Goal: Task Accomplishment & Management: Manage account settings

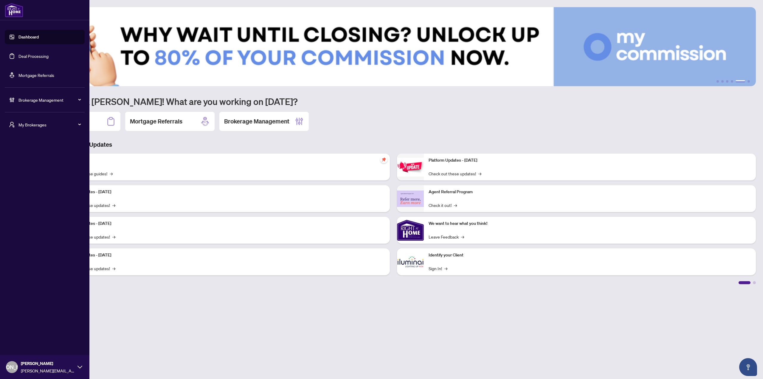
click at [16, 124] on div "My Brokerages" at bounding box center [45, 124] width 80 height 14
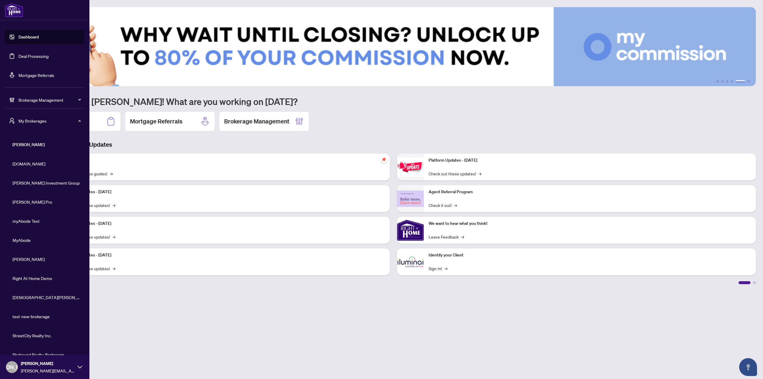
scroll to position [11, 0]
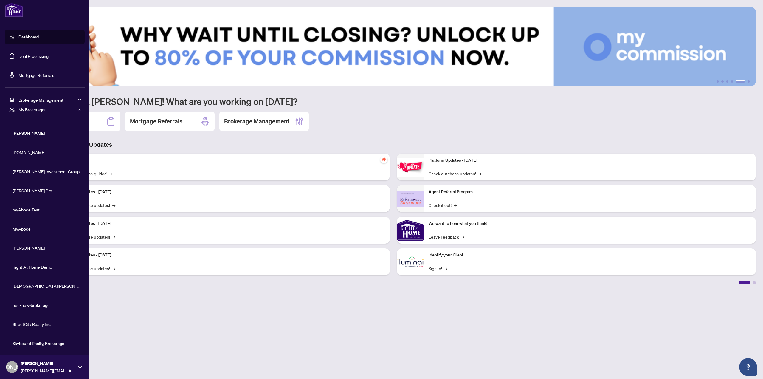
click at [32, 344] on span "Skybound Realty, Brokerage" at bounding box center [47, 343] width 68 height 7
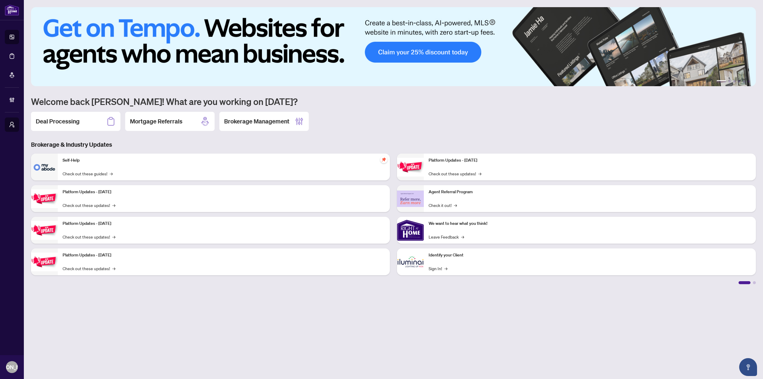
scroll to position [0, 0]
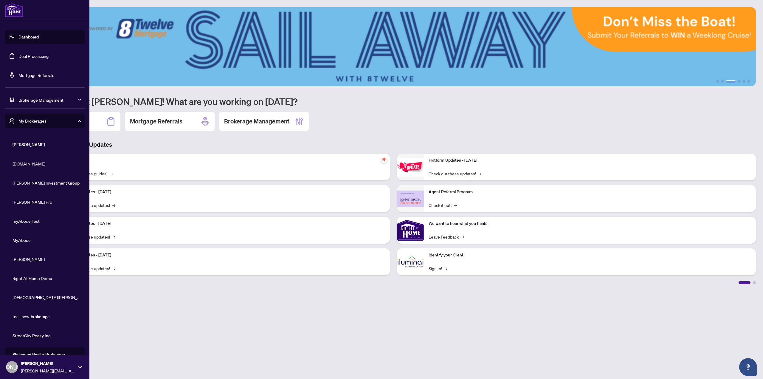
click at [13, 125] on div "My Brokerages" at bounding box center [45, 121] width 80 height 14
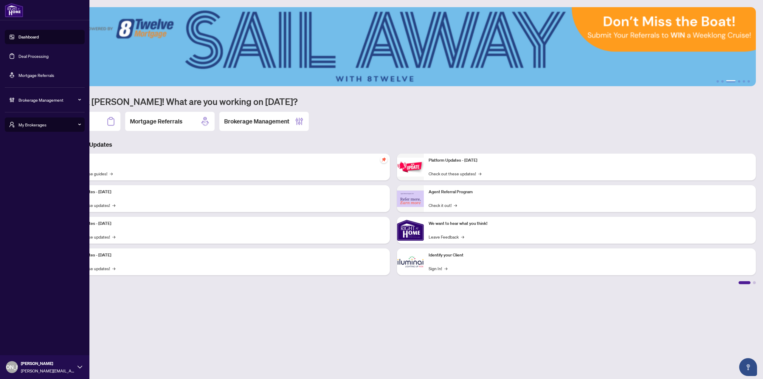
click at [44, 125] on span "My Brokerages" at bounding box center [49, 124] width 62 height 7
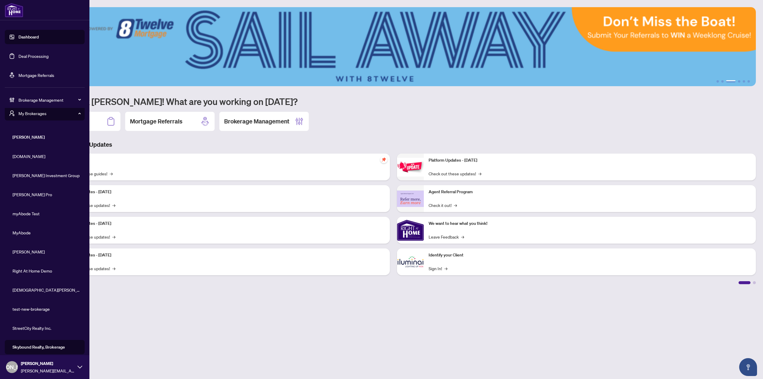
scroll to position [11, 0]
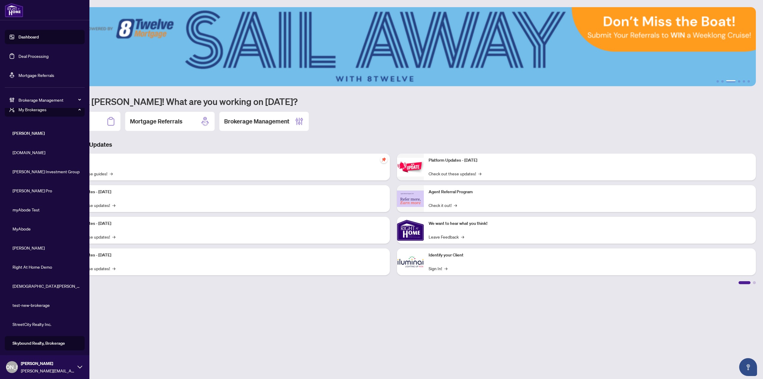
click at [40, 340] on span "Skybound Realty, Brokerage" at bounding box center [47, 343] width 68 height 7
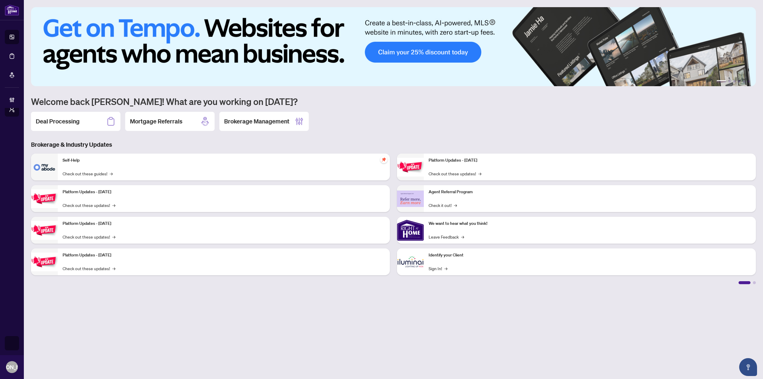
scroll to position [0, 0]
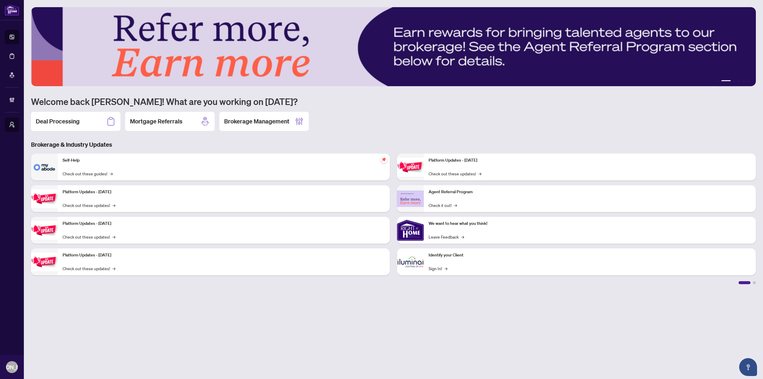
click at [152, 328] on main "1 2 3 4 5 6 Welcome back [PERSON_NAME]! What are you working on [DATE]? Deal Pr…" at bounding box center [393, 189] width 739 height 379
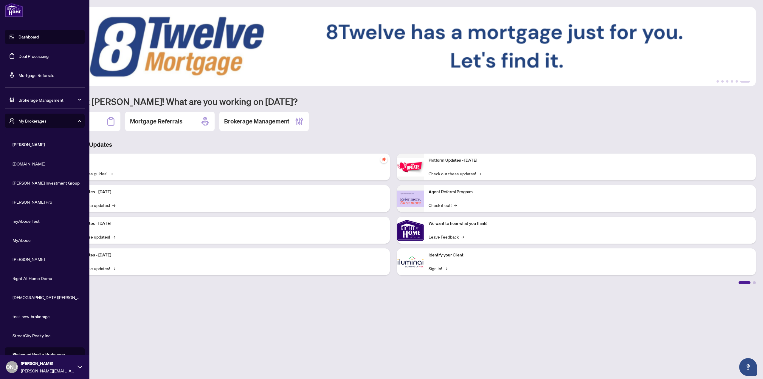
click at [33, 164] on span "[DOMAIN_NAME]" at bounding box center [47, 163] width 68 height 7
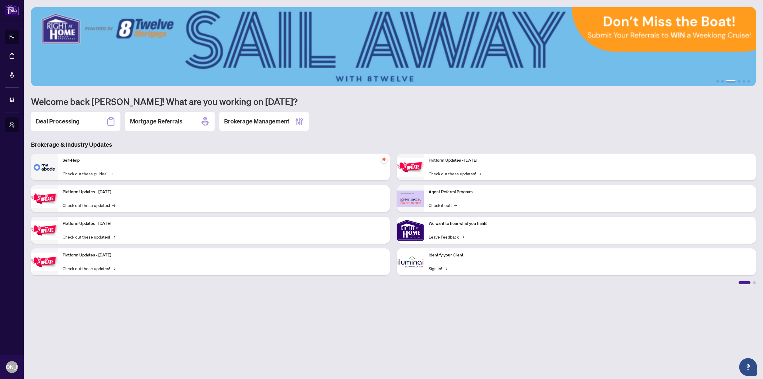
click at [501, 106] on h1 "Welcome back [PERSON_NAME]! What are you working on [DATE]?" at bounding box center [393, 101] width 725 height 11
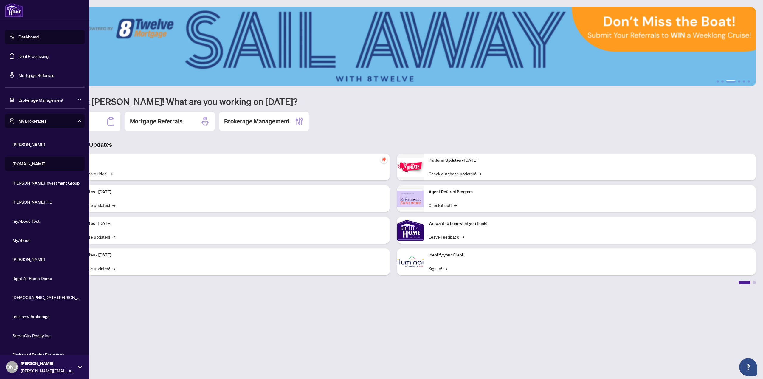
click at [16, 106] on div "Brokerage Management" at bounding box center [45, 100] width 80 height 14
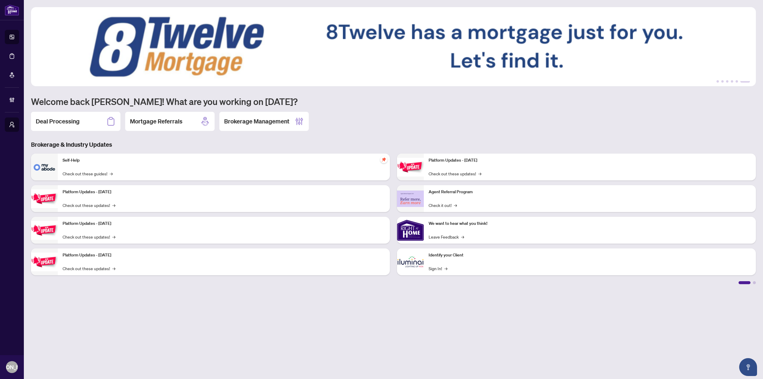
click at [265, 124] on h2 "Brokerage Management" at bounding box center [256, 121] width 65 height 8
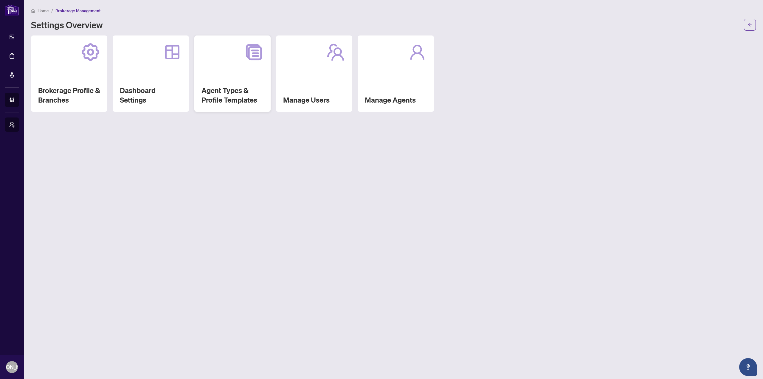
click at [254, 85] on div "Agent Types & Profile Templates" at bounding box center [232, 73] width 76 height 76
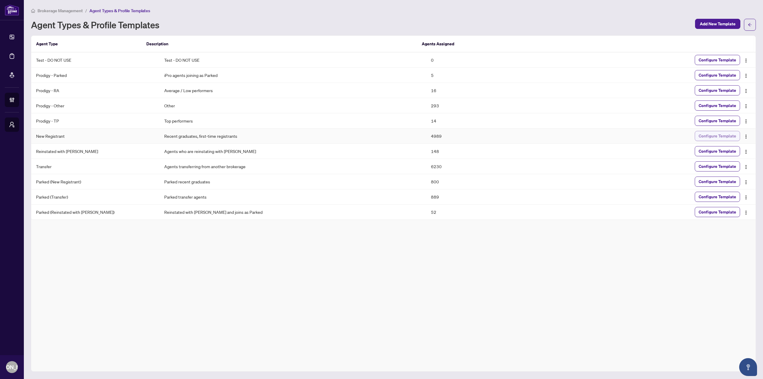
click at [705, 133] on span "Configure Template" at bounding box center [718, 136] width 38 height 10
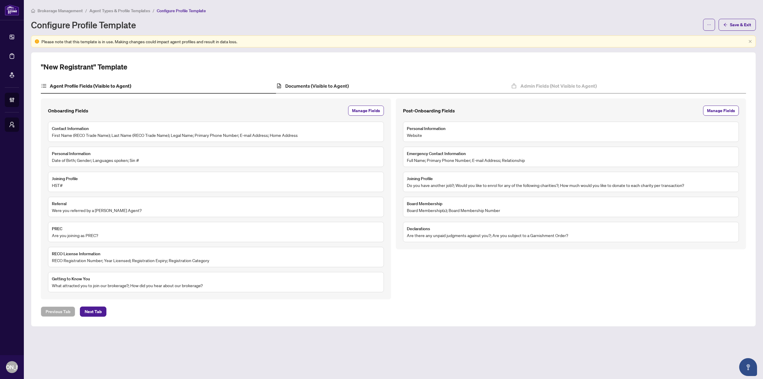
click at [352, 90] on div "Documents (Visible to Agent)" at bounding box center [393, 86] width 235 height 15
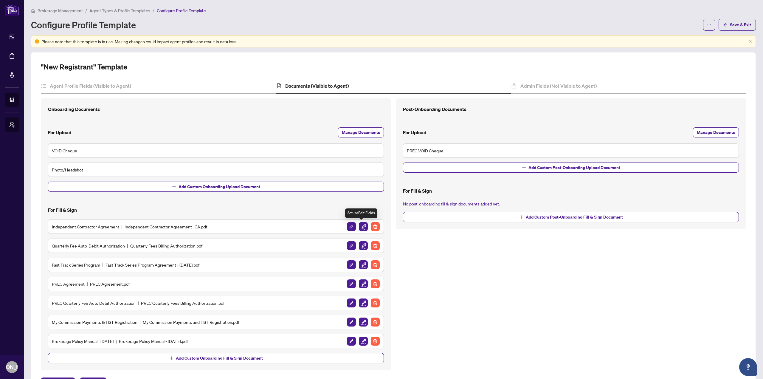
click at [363, 227] on img "button" at bounding box center [363, 226] width 9 height 9
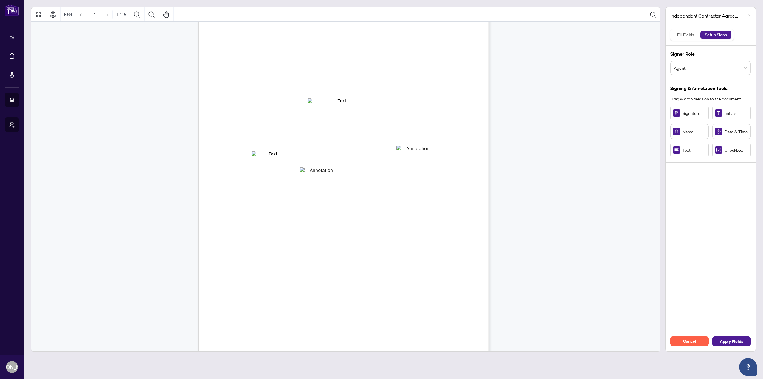
scroll to position [39, 0]
click at [692, 66] on span "Agent" at bounding box center [710, 67] width 73 height 11
click at [693, 67] on span "Agent" at bounding box center [710, 67] width 73 height 11
drag, startPoint x: 682, startPoint y: 154, endPoint x: 412, endPoint y: 146, distance: 269.9
click at [302, 143] on span "the “Contractor” "you” or “your")" at bounding box center [268, 146] width 68 height 7
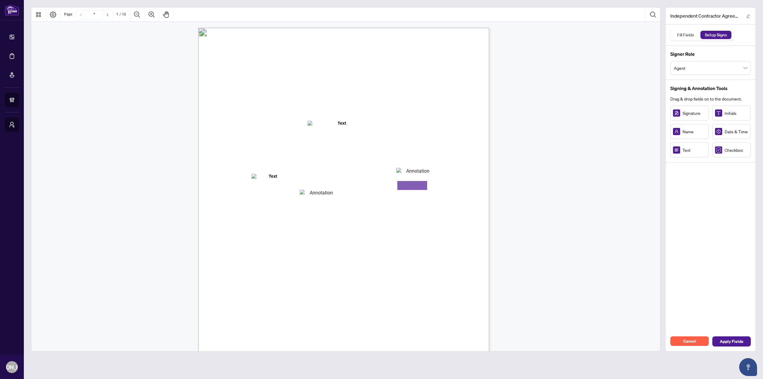
scroll to position [30, 0]
click at [451, 181] on div "INDEPENDENT CONTRACTOR AGREEMENT THIS AGREEMENT is made as of (the “Effective D…" at bounding box center [430, 298] width 465 height 601
drag, startPoint x: 416, startPoint y: 155, endPoint x: 423, endPoint y: 159, distance: 8.4
drag, startPoint x: 424, startPoint y: 158, endPoint x: 400, endPoint y: 155, distance: 24.4
click at [400, 155] on rect "Page 1" at bounding box center [395, 156] width 36 height 16
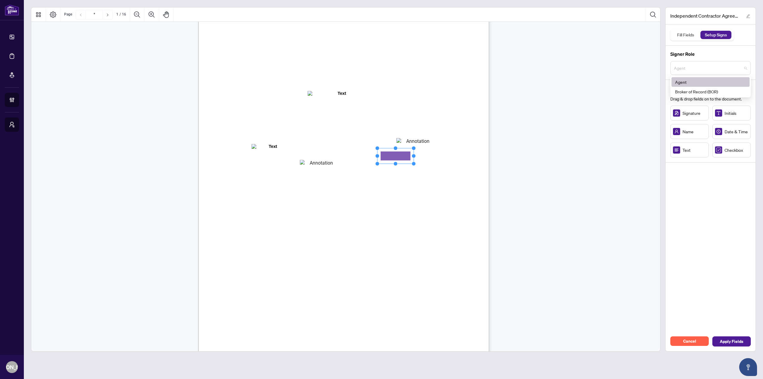
click at [701, 68] on span "Agent" at bounding box center [710, 67] width 73 height 11
click at [694, 91] on div "Broker of Record (BOR)" at bounding box center [710, 91] width 71 height 7
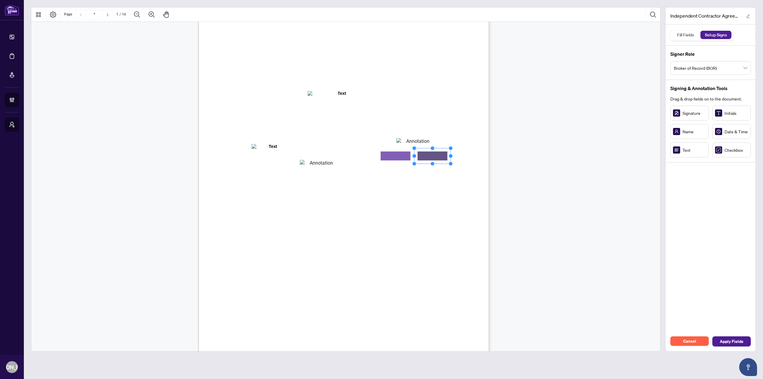
drag, startPoint x: 443, startPoint y: 159, endPoint x: 433, endPoint y: 157, distance: 10.2
click at [436, 163] on span "branch (the “Designated Office”)" at bounding box center [404, 166] width 67 height 7
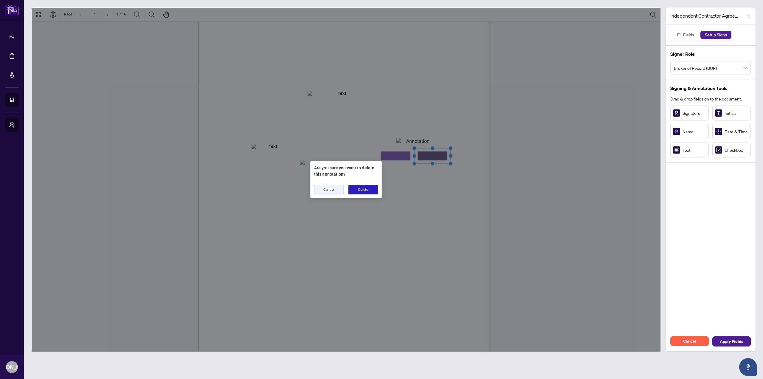
click at [357, 188] on button "Delete" at bounding box center [364, 190] width 30 height 10
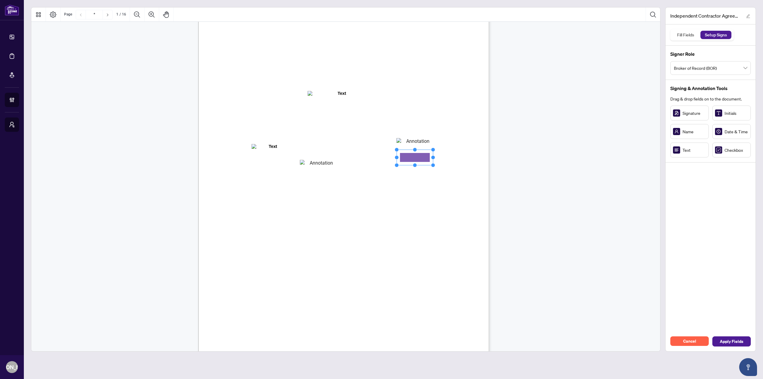
drag, startPoint x: 397, startPoint y: 158, endPoint x: 417, endPoint y: 160, distance: 19.4
click at [416, 158] on rect "Page 1" at bounding box center [414, 156] width 36 height 16
click at [302, 156] on span "the “Contractor” "you” or “your")" at bounding box center [268, 155] width 68 height 7
drag, startPoint x: 416, startPoint y: 157, endPoint x: 397, endPoint y: 157, distance: 18.5
drag, startPoint x: 431, startPoint y: 163, endPoint x: 603, endPoint y: 107, distance: 181.5
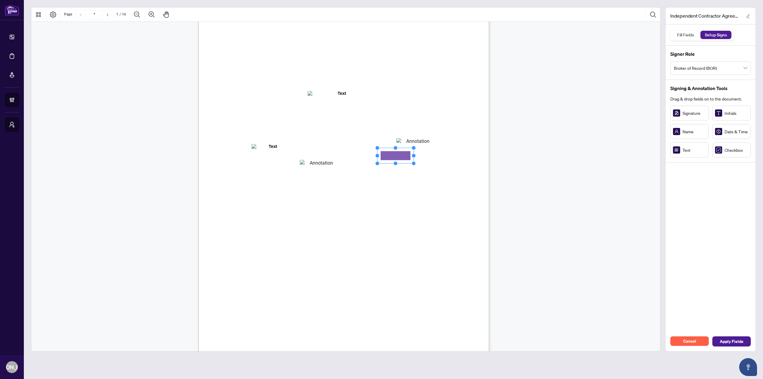
click at [431, 163] on span "branch (the “Designated Office”)" at bounding box center [404, 166] width 67 height 7
drag, startPoint x: 685, startPoint y: 154, endPoint x: 434, endPoint y: 155, distance: 251.1
click at [446, 189] on span "[PERSON_NAME] is registered as a real estate brokerage and licensed through the…" at bounding box center [353, 188] width 188 height 7
click at [728, 343] on span "Apply Fields" at bounding box center [732, 342] width 24 height 10
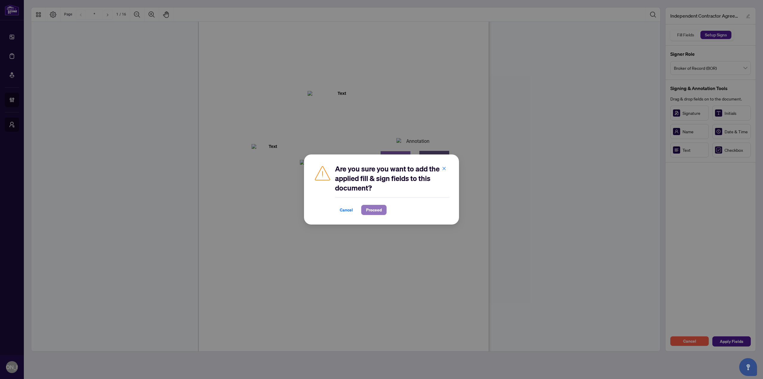
click at [382, 211] on button "Proceed" at bounding box center [373, 210] width 25 height 10
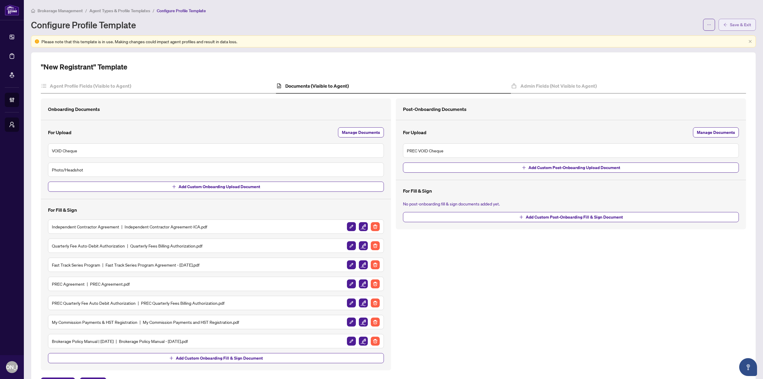
click at [724, 27] on button "Save & Exit" at bounding box center [737, 25] width 37 height 12
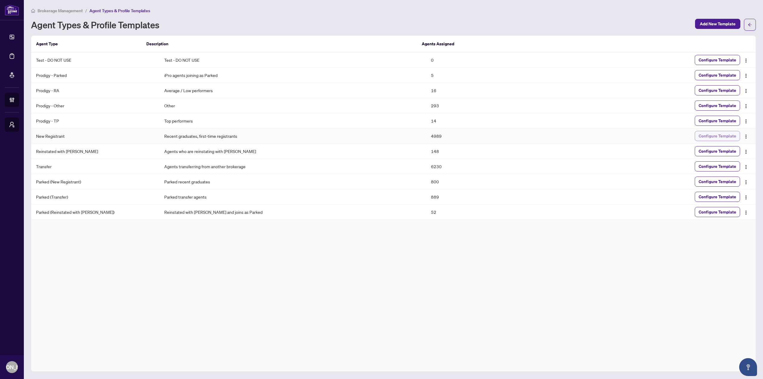
click at [728, 135] on span "Configure Template" at bounding box center [718, 136] width 38 height 10
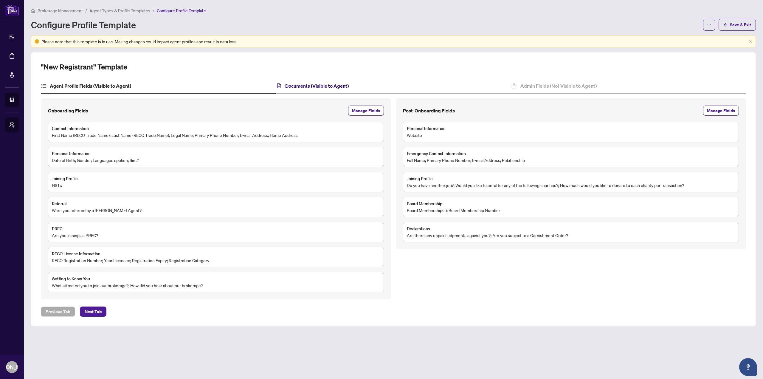
click at [306, 88] on h4 "Documents (Visible to Agent)" at bounding box center [317, 85] width 64 height 7
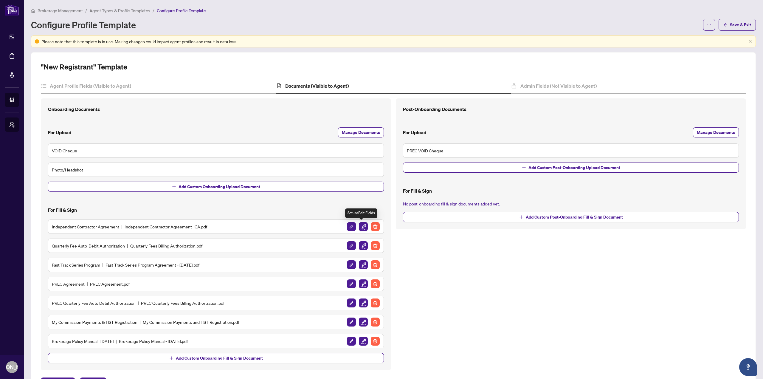
click at [361, 227] on img "button" at bounding box center [363, 226] width 9 height 9
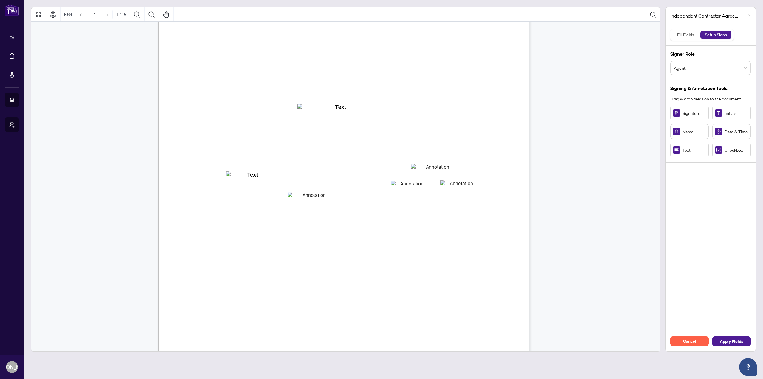
scroll to position [97, 0]
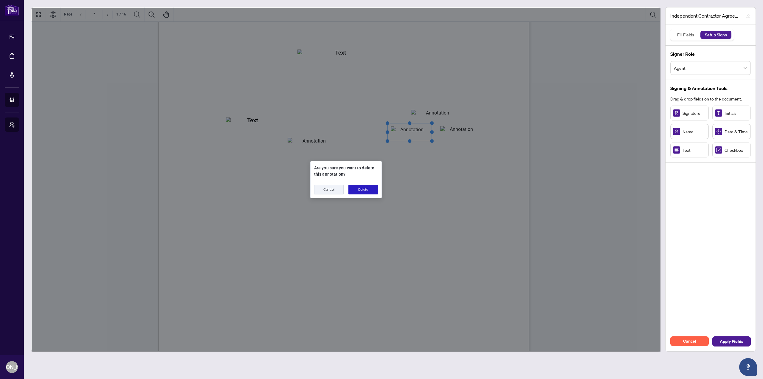
click at [362, 189] on button "Delete" at bounding box center [364, 190] width 30 height 10
click at [360, 188] on button "Delete" at bounding box center [364, 190] width 30 height 10
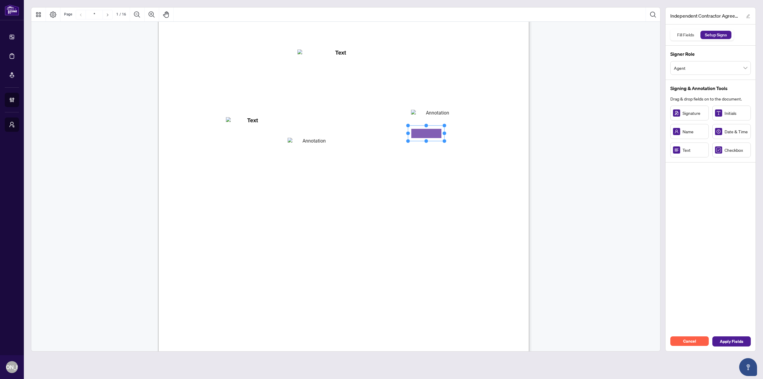
drag, startPoint x: 427, startPoint y: 128, endPoint x: 426, endPoint y: 134, distance: 6.0
click at [290, 134] on span "the “Contractor” "you” or “your")" at bounding box center [247, 131] width 86 height 9
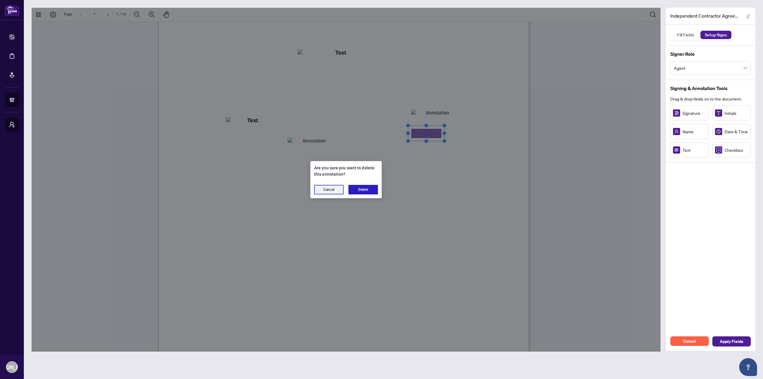
click at [361, 188] on button "Delete" at bounding box center [364, 190] width 30 height 10
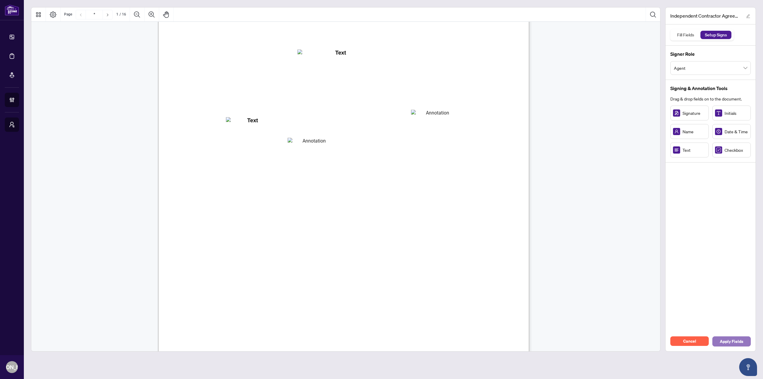
click at [723, 342] on span "Apply Fields" at bounding box center [732, 342] width 24 height 10
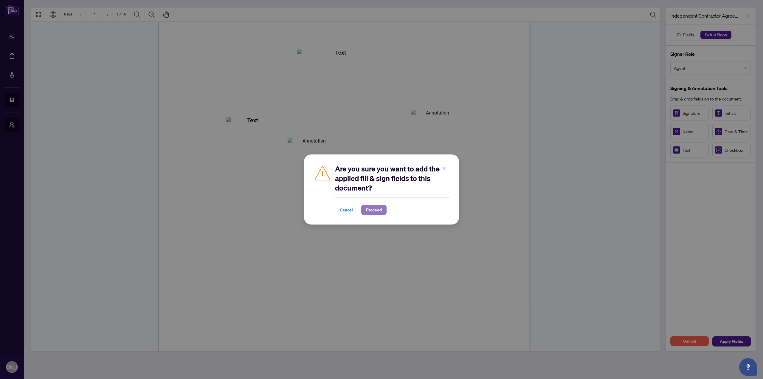
click at [366, 209] on span "Proceed" at bounding box center [374, 210] width 16 height 10
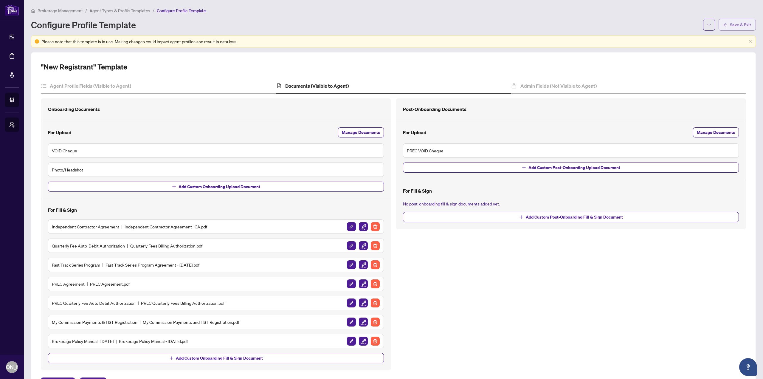
click at [733, 24] on span "Save & Exit" at bounding box center [740, 25] width 21 height 10
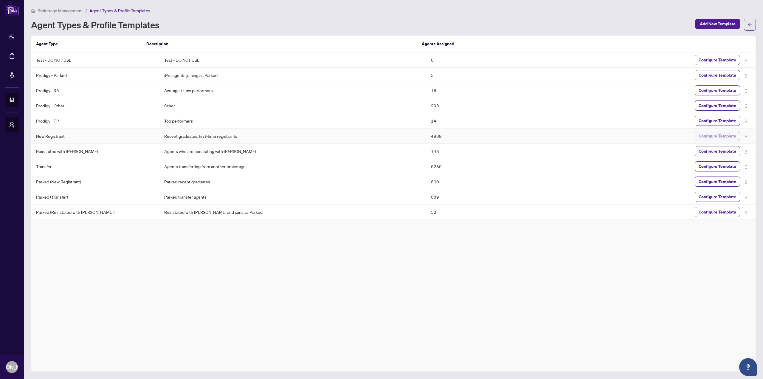
click at [704, 137] on span "Configure Template" at bounding box center [718, 136] width 38 height 10
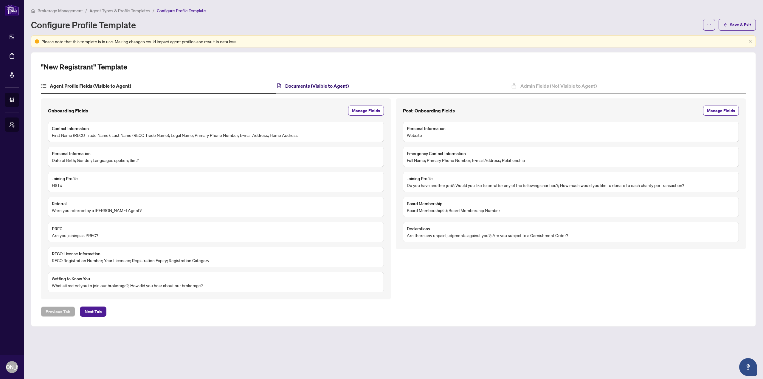
click at [320, 87] on h4 "Documents (Visible to Agent)" at bounding box center [317, 85] width 64 height 7
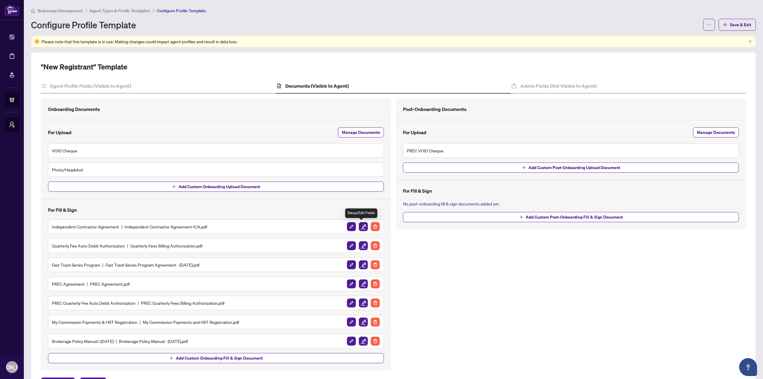
click at [359, 227] on img "button" at bounding box center [363, 226] width 9 height 9
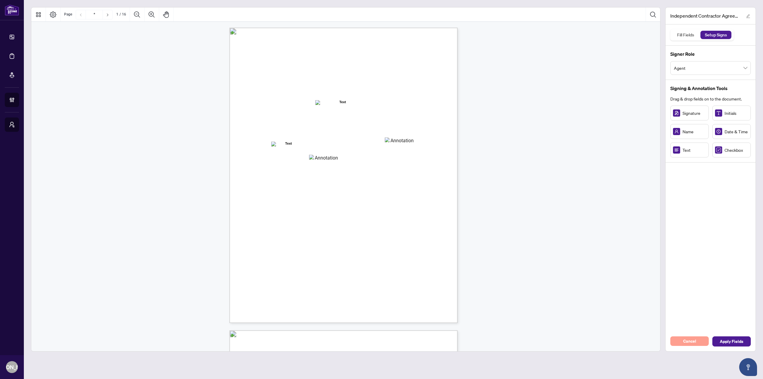
click at [696, 341] on span "Cancel" at bounding box center [689, 341] width 13 height 10
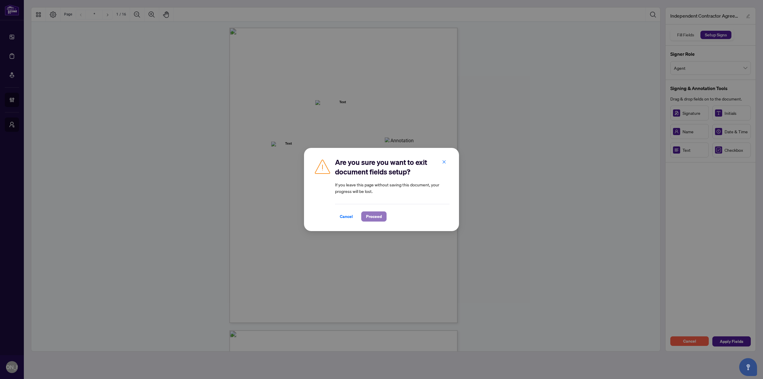
click at [378, 214] on span "Proceed" at bounding box center [374, 217] width 16 height 10
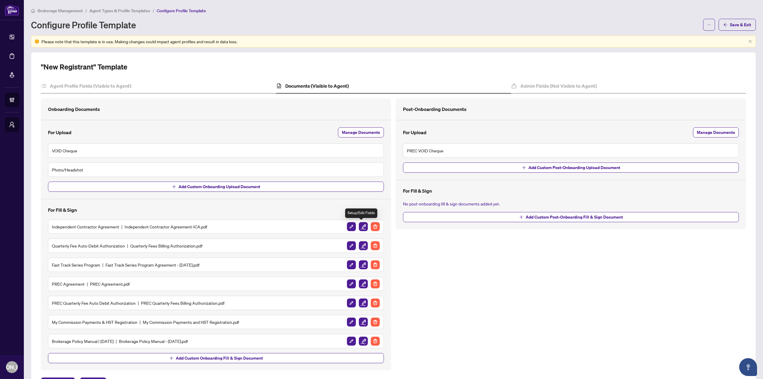
click at [359, 226] on img "button" at bounding box center [363, 226] width 9 height 9
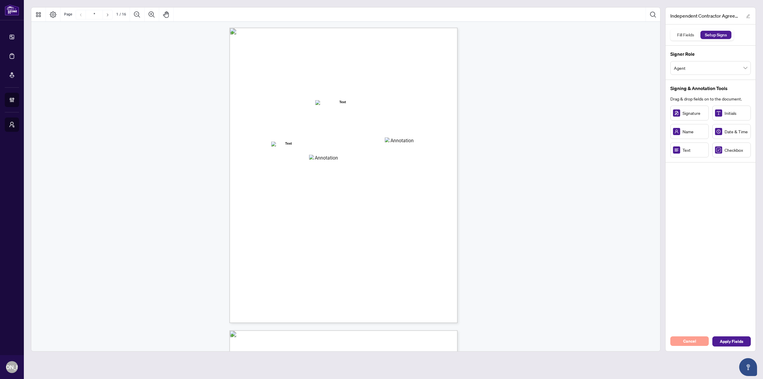
click at [681, 336] on button "Cancel" at bounding box center [690, 341] width 38 height 10
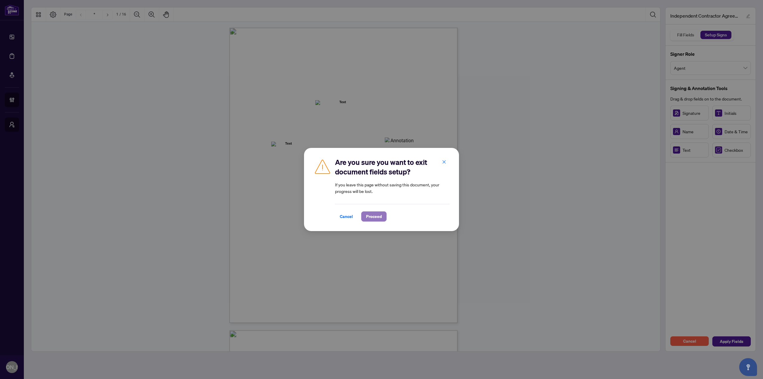
click at [374, 219] on span "Proceed" at bounding box center [374, 217] width 16 height 10
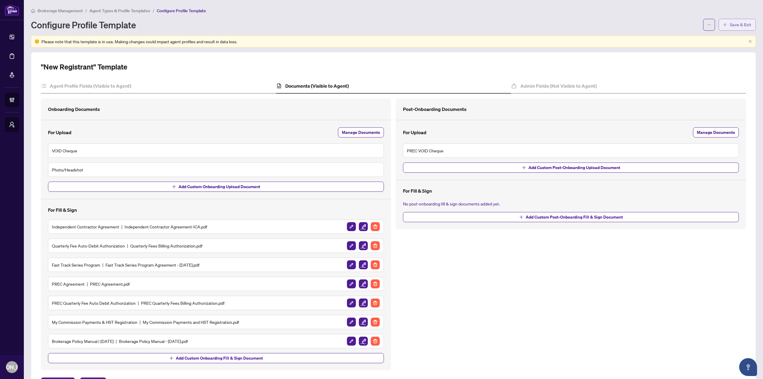
click at [730, 24] on span "Save & Exit" at bounding box center [740, 25] width 21 height 10
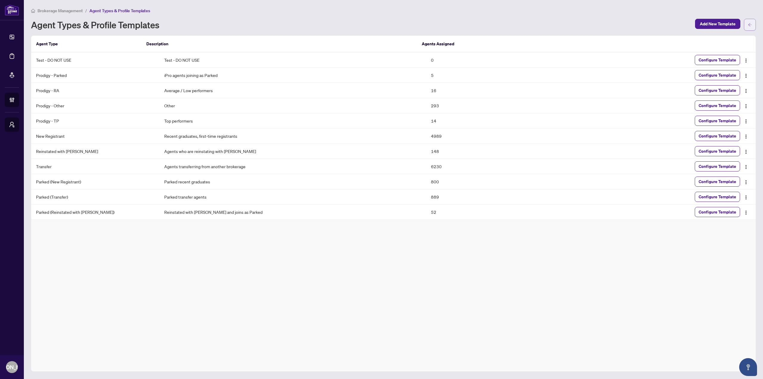
click at [752, 24] on icon "arrow-left" at bounding box center [750, 25] width 4 height 4
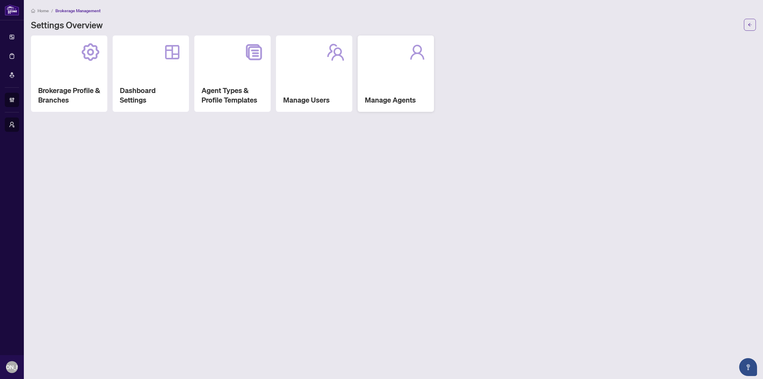
click at [398, 75] on div "Manage Agents" at bounding box center [396, 73] width 76 height 76
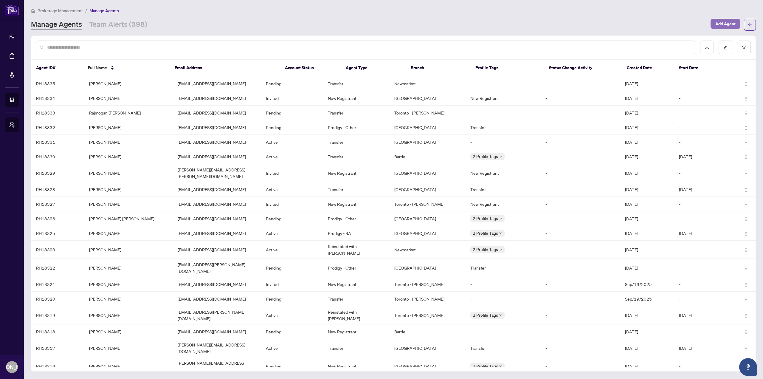
click at [723, 24] on span "Add Agent" at bounding box center [726, 24] width 20 height 10
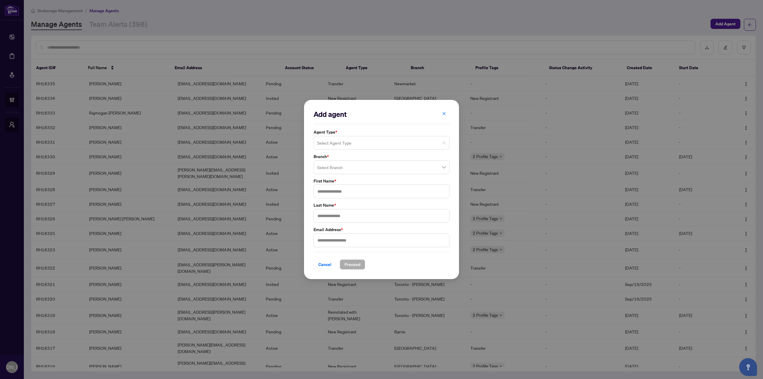
click at [345, 137] on input "search" at bounding box center [378, 143] width 123 height 13
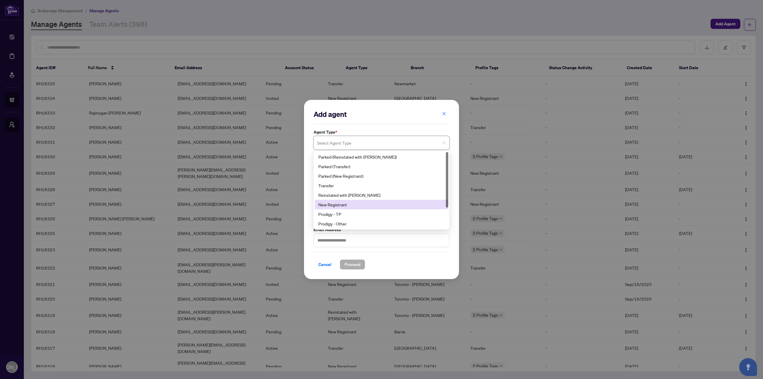
click at [351, 202] on div "New Registrant" at bounding box center [381, 204] width 126 height 7
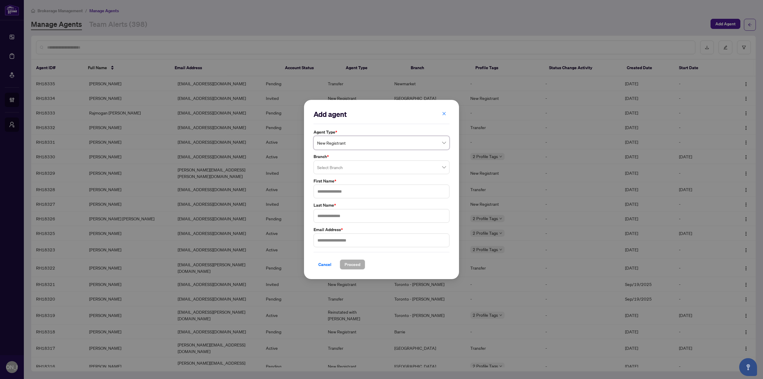
click at [346, 169] on input "search" at bounding box center [378, 168] width 123 height 13
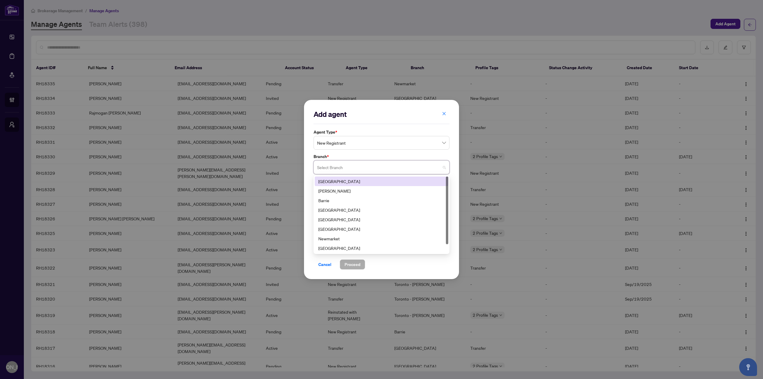
click at [349, 182] on div "[GEOGRAPHIC_DATA]" at bounding box center [381, 181] width 126 height 7
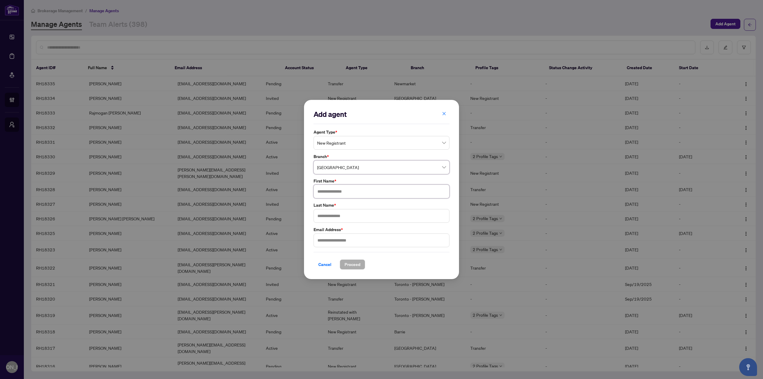
click at [344, 192] on input "text" at bounding box center [382, 192] width 136 height 14
type input "****"
click at [349, 144] on span "New Registrant" at bounding box center [381, 142] width 129 height 11
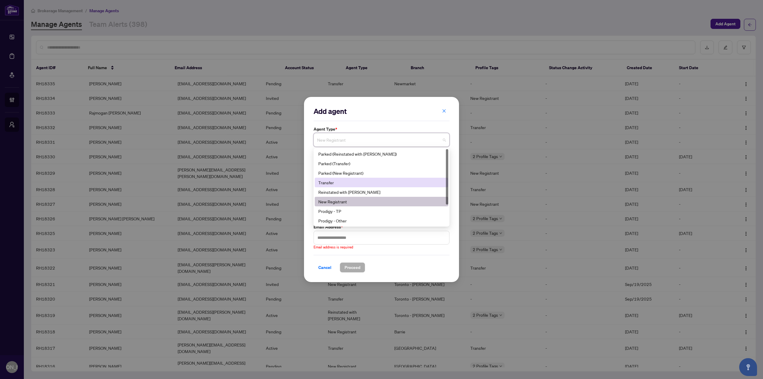
click at [342, 181] on div "Transfer" at bounding box center [381, 182] width 126 height 7
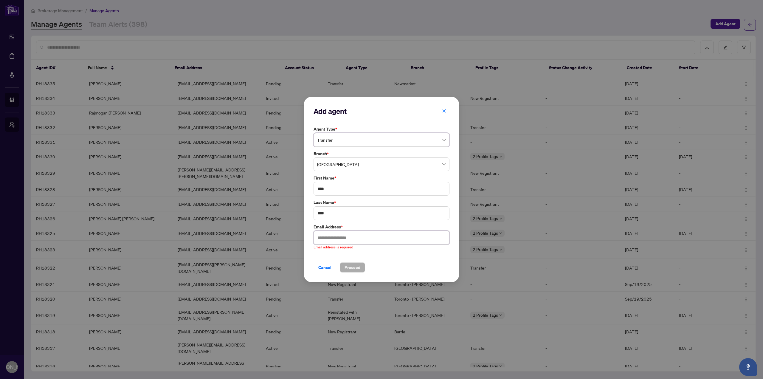
click at [343, 236] on input "text" at bounding box center [382, 238] width 136 height 14
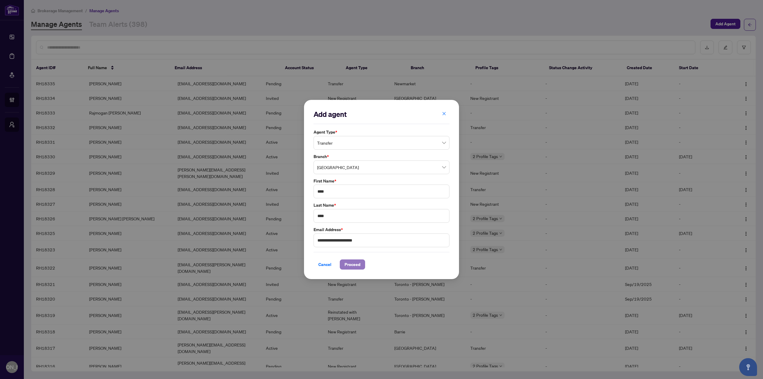
click at [347, 264] on span "Proceed" at bounding box center [353, 265] width 16 height 10
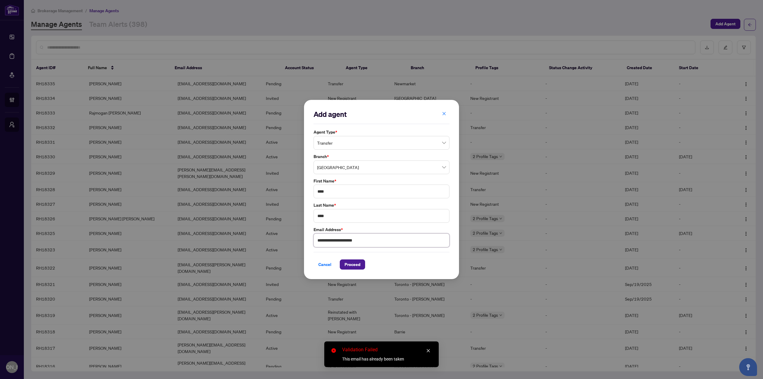
click at [341, 242] on input "**********" at bounding box center [382, 240] width 136 height 14
type input "**********"
click at [346, 265] on span "Proceed" at bounding box center [353, 265] width 16 height 10
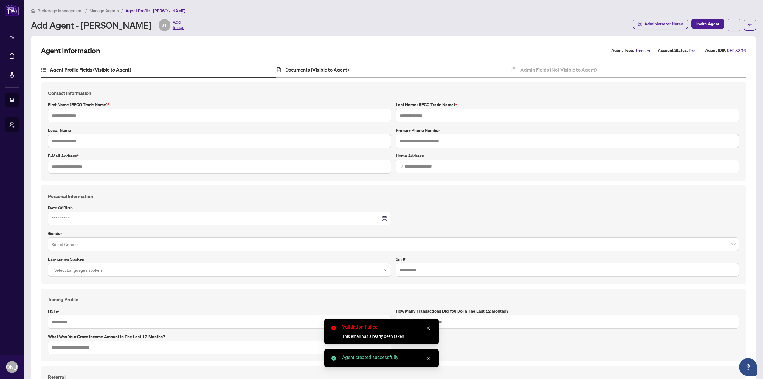
type input "****"
type input "**********"
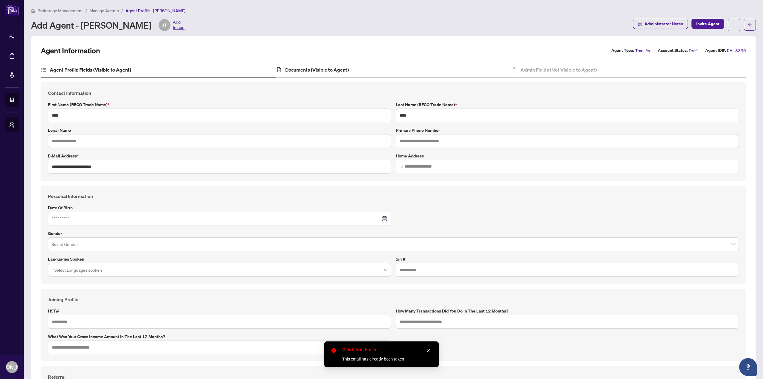
click at [315, 74] on div "Documents (Visible to Agent)" at bounding box center [393, 70] width 235 height 15
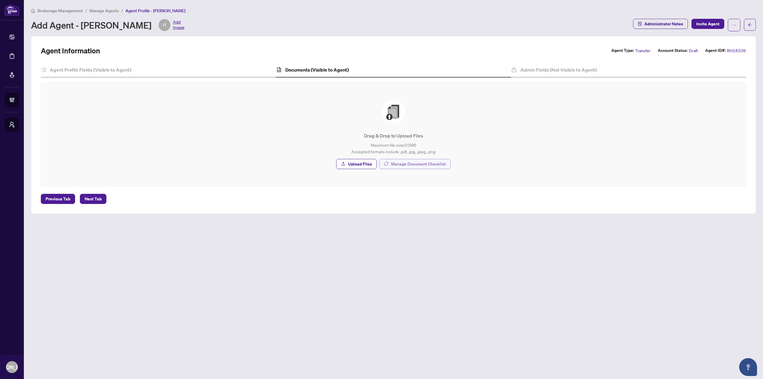
click at [425, 162] on span "Manage Document Checklist" at bounding box center [418, 164] width 55 height 10
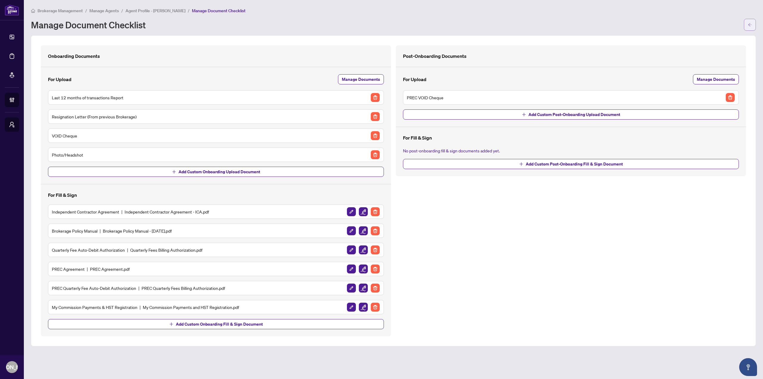
click at [749, 20] on span "button" at bounding box center [750, 25] width 4 height 10
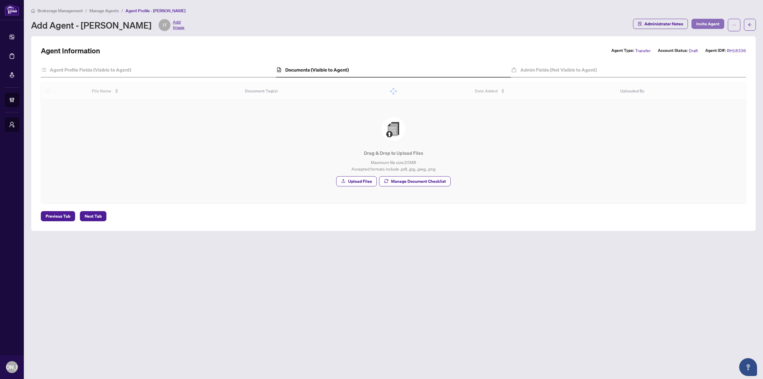
click at [698, 23] on span "Invite Agent" at bounding box center [708, 24] width 23 height 10
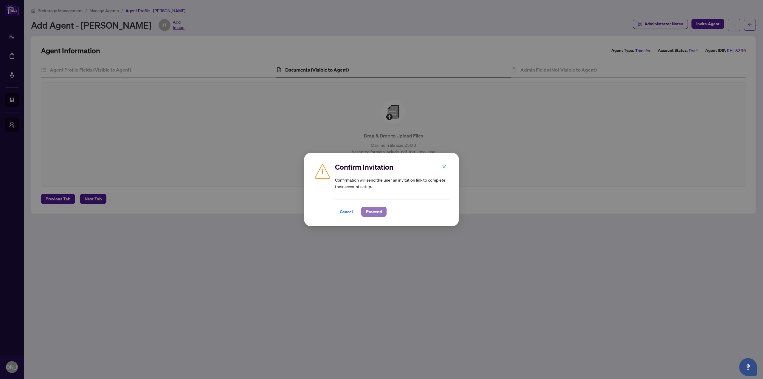
click at [380, 212] on span "Proceed" at bounding box center [374, 212] width 16 height 10
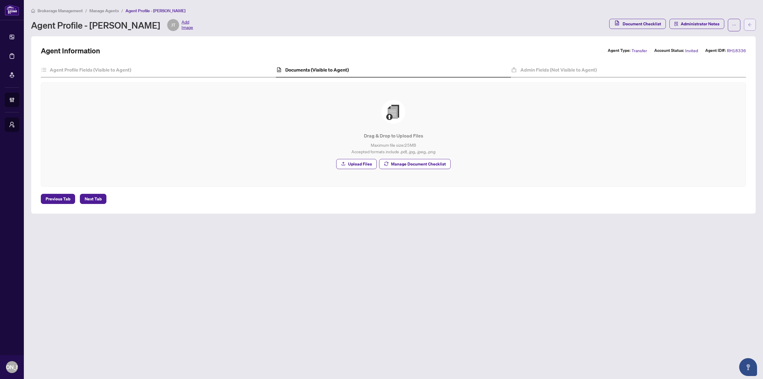
click at [754, 20] on button "button" at bounding box center [750, 25] width 12 height 12
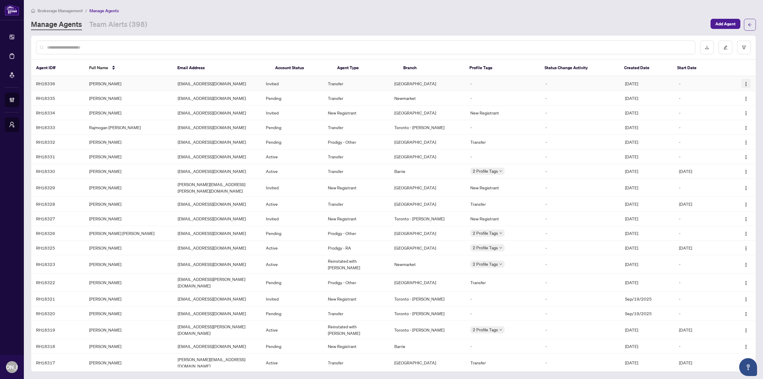
click at [744, 83] on img "button" at bounding box center [746, 84] width 5 height 5
click at [731, 112] on span "Cancel Invitation" at bounding box center [728, 114] width 32 height 7
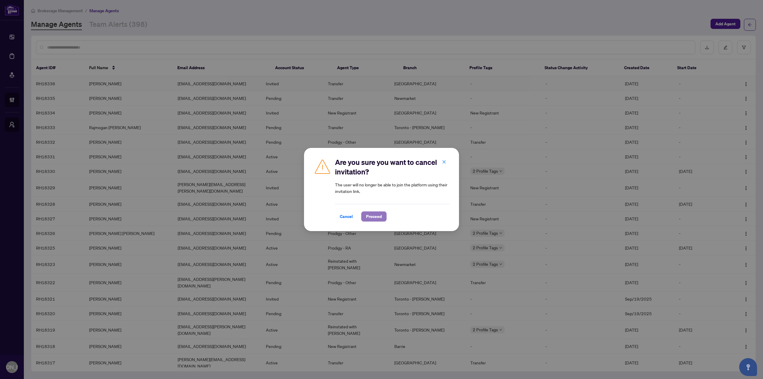
click at [378, 217] on span "Proceed" at bounding box center [374, 217] width 16 height 10
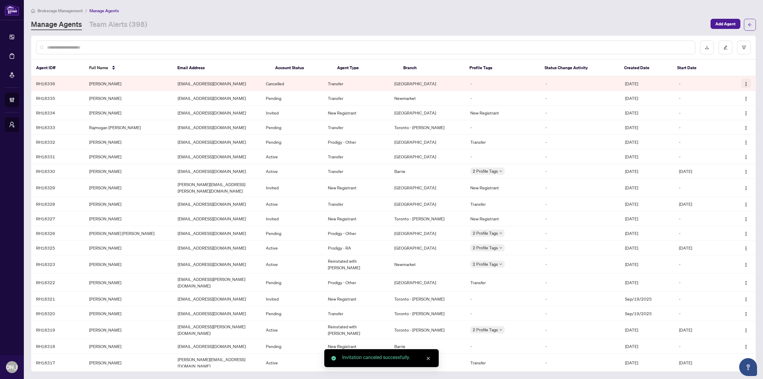
click at [746, 84] on img "button" at bounding box center [746, 84] width 5 height 5
click at [730, 114] on span "Delete Agent" at bounding box center [728, 114] width 32 height 7
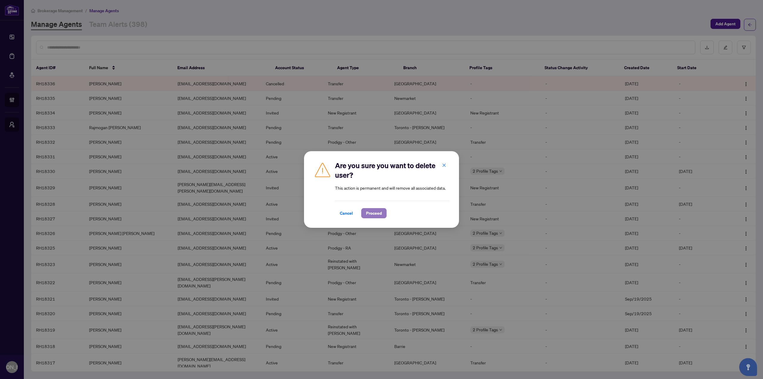
click at [376, 215] on span "Proceed" at bounding box center [374, 213] width 16 height 10
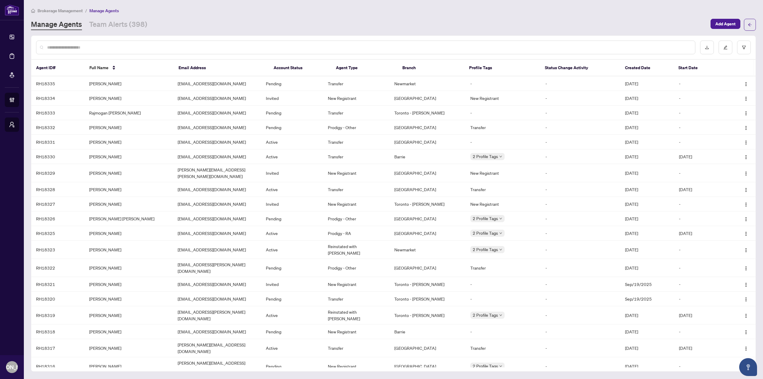
click at [220, 15] on div "Brokerage Management / Manage Agents Manage Agents Team Alerts (398) Add Agent" at bounding box center [393, 19] width 725 height 24
click at [463, 12] on div "Brokerage Management / Manage Agents" at bounding box center [393, 10] width 725 height 7
click at [754, 23] on button "button" at bounding box center [750, 25] width 12 height 12
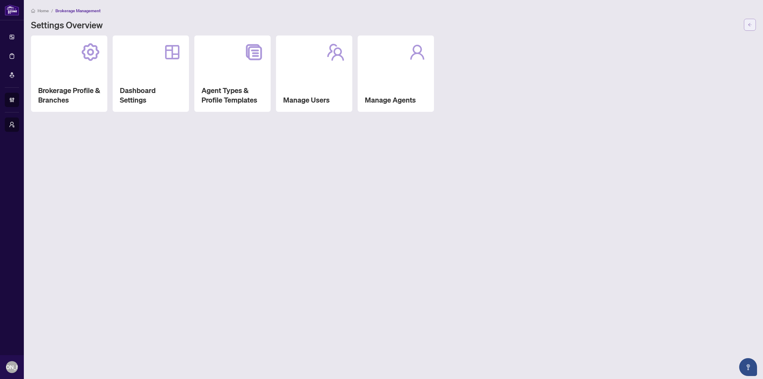
click at [745, 21] on button "button" at bounding box center [750, 25] width 12 height 12
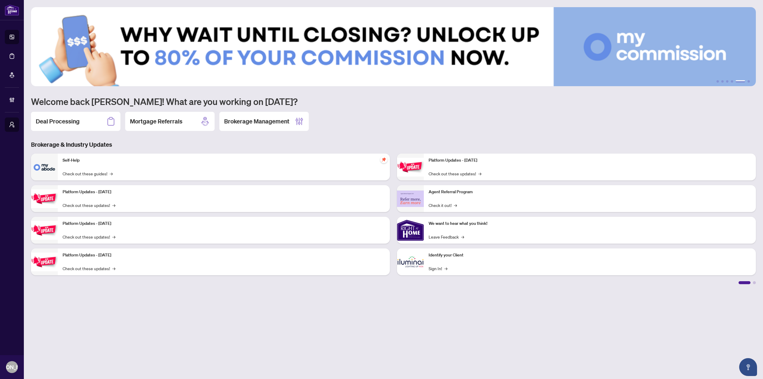
click at [117, 339] on main "1 2 3 4 5 6 Welcome back [PERSON_NAME]! What are you working on [DATE]? Deal Pr…" at bounding box center [393, 189] width 739 height 379
